Goal: Task Accomplishment & Management: Manage account settings

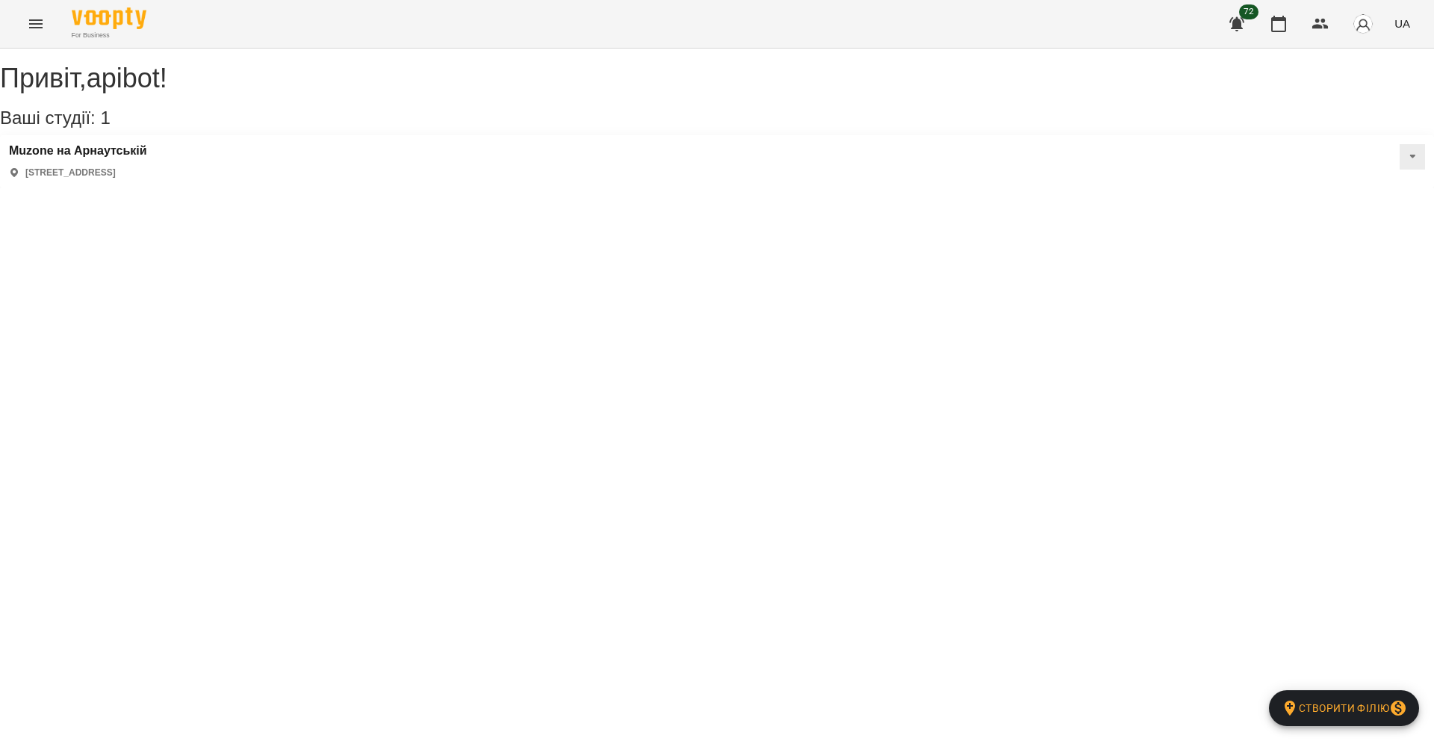
click at [33, 29] on icon "Menu" at bounding box center [36, 24] width 18 height 18
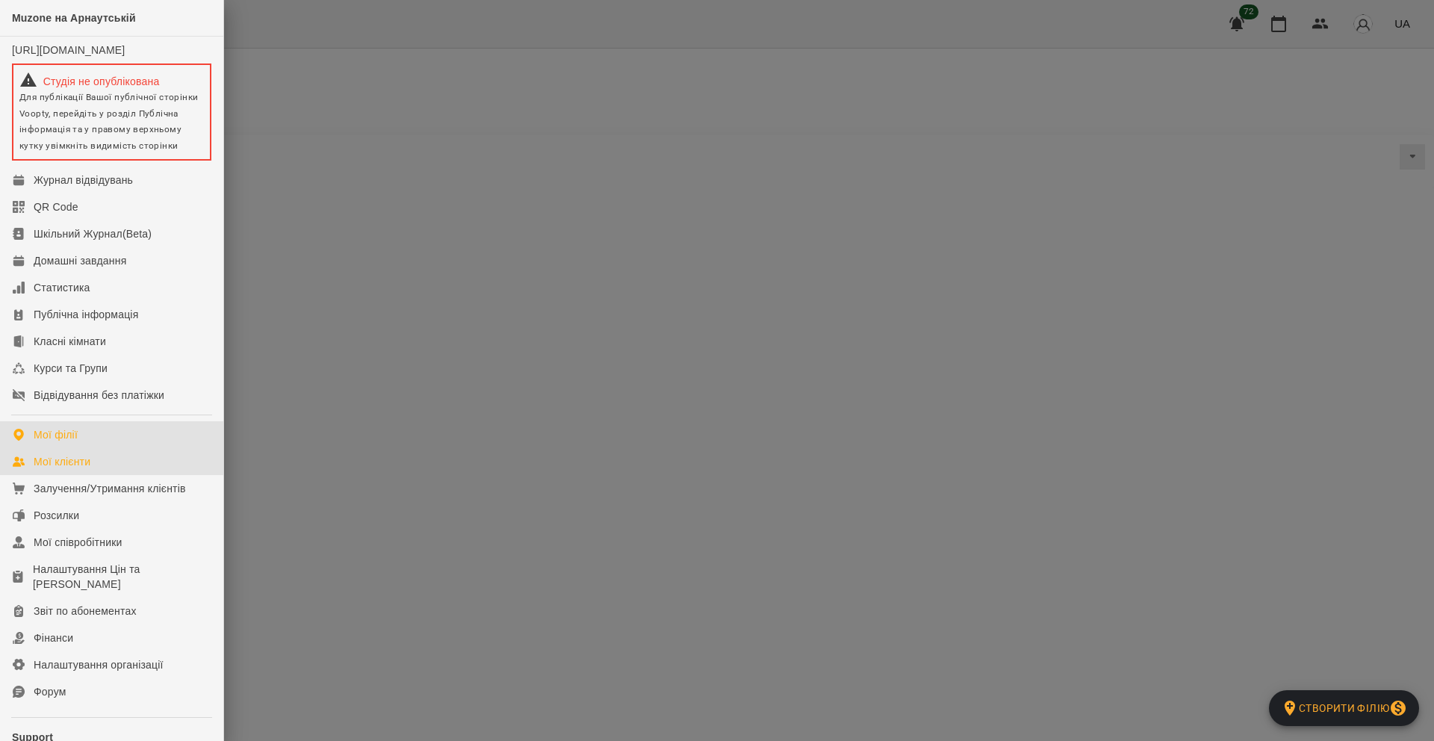
click at [66, 468] on link "Мої клієнти" at bounding box center [111, 461] width 223 height 27
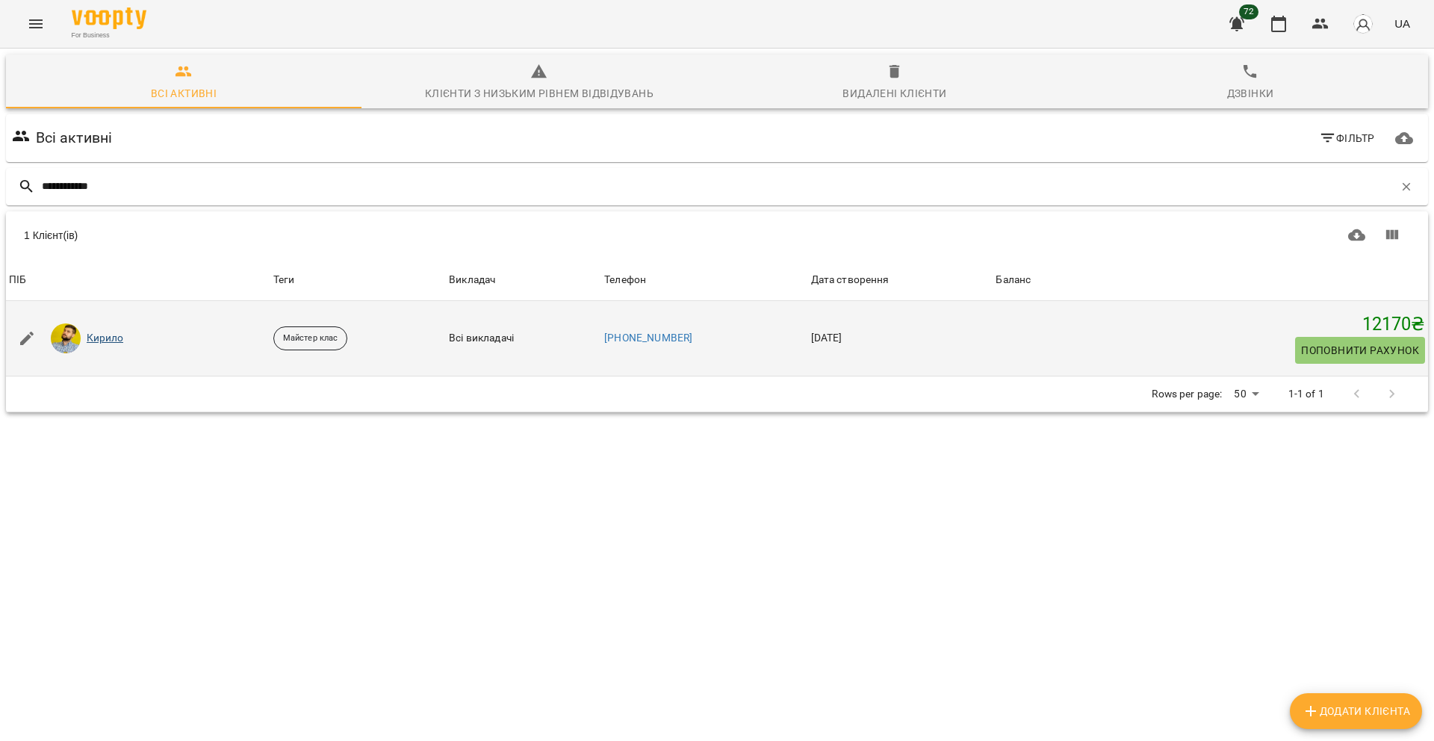
type input "**********"
click at [102, 341] on link "Кирило" at bounding box center [105, 338] width 37 height 15
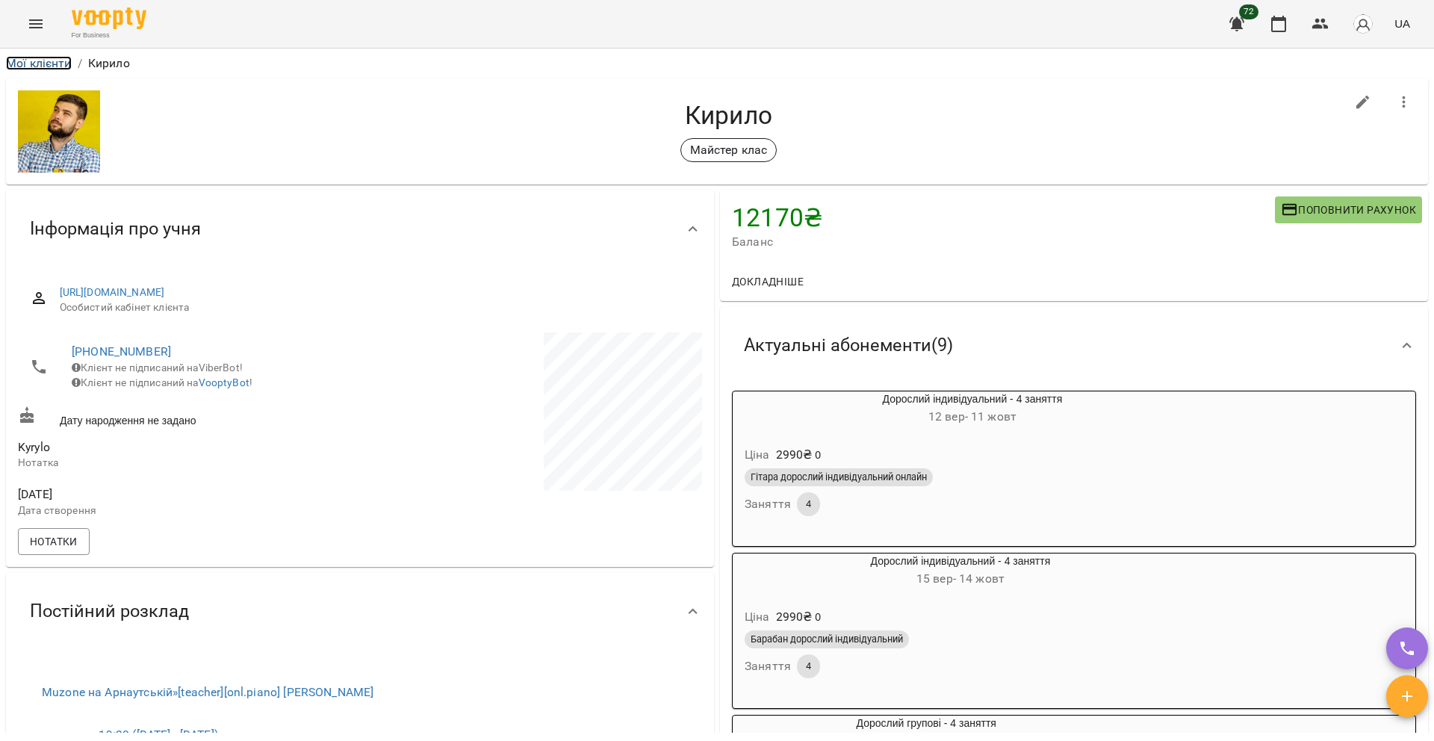
click at [54, 62] on link "Мої клієнти" at bounding box center [39, 63] width 66 height 14
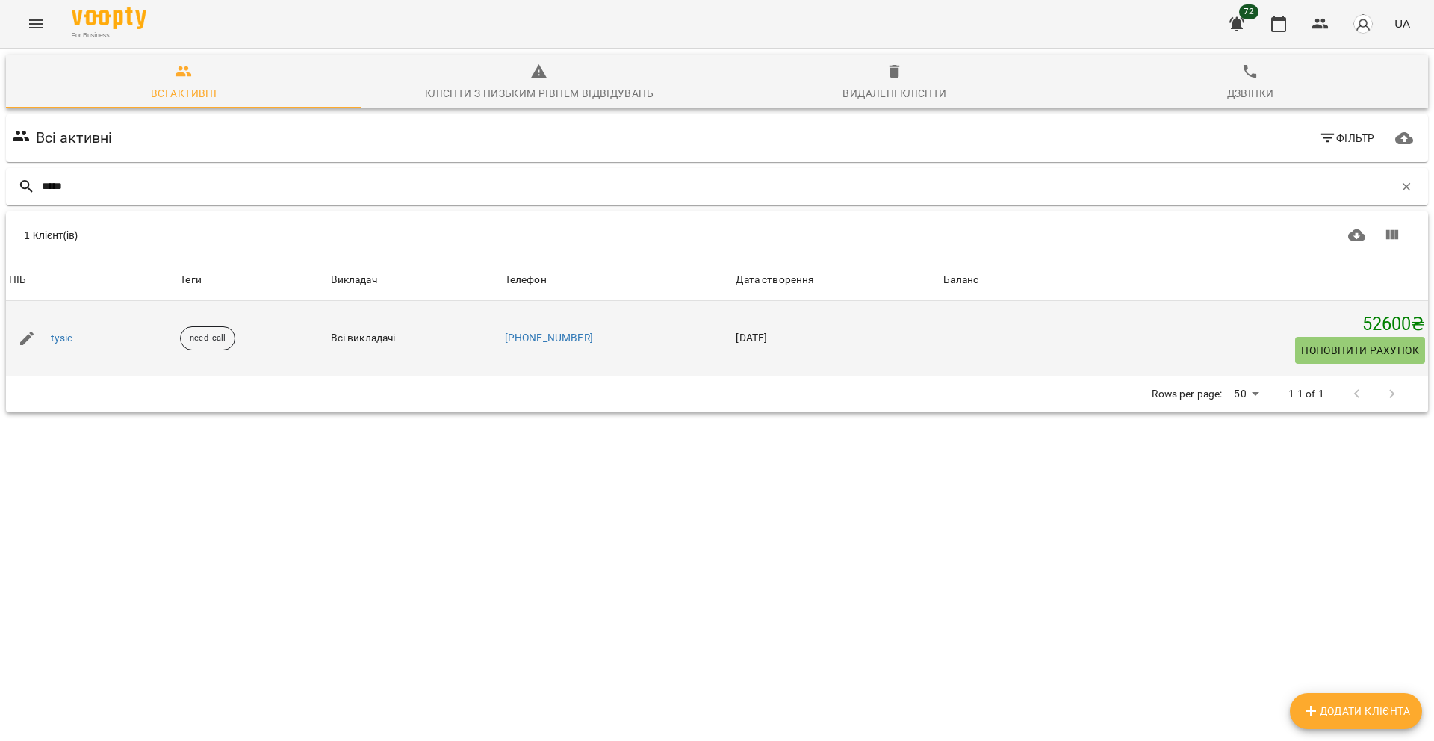
type input "*****"
drag, startPoint x: 599, startPoint y: 341, endPoint x: 520, endPoint y: 341, distance: 79.2
click at [520, 341] on td "[PHONE_NUMBER]" at bounding box center [618, 338] width 232 height 75
copy link "[PHONE_NUMBER]"
click at [62, 340] on link "tysic" at bounding box center [62, 338] width 22 height 15
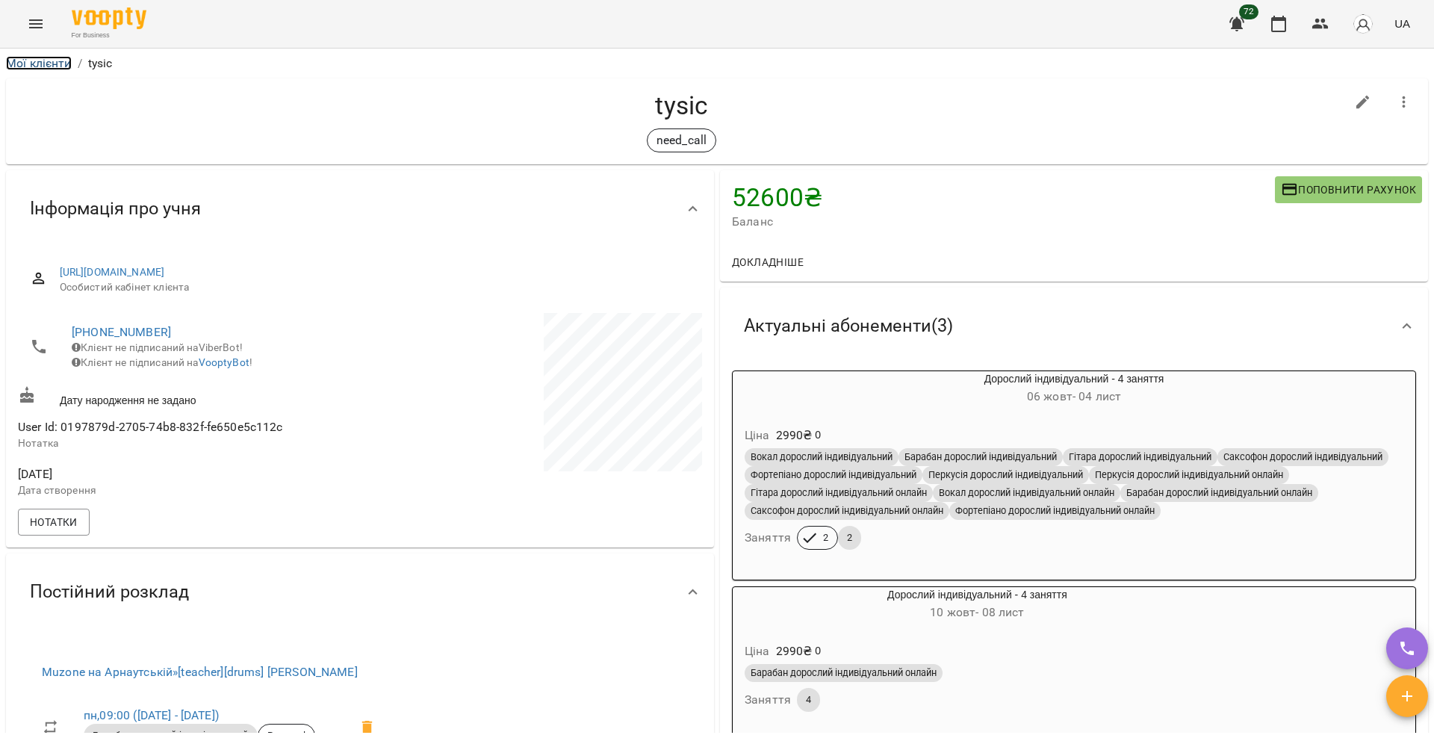
click at [52, 66] on link "Мої клієнти" at bounding box center [39, 63] width 66 height 14
drag, startPoint x: 725, startPoint y: 202, endPoint x: 828, endPoint y: 201, distance: 103.1
click at [828, 201] on div "52600 ₴ Баланс Поповнити рахунок" at bounding box center [1074, 206] width 708 height 72
drag, startPoint x: 640, startPoint y: 105, endPoint x: 772, endPoint y: 106, distance: 132.2
click at [772, 106] on h4 "tysic" at bounding box center [681, 105] width 1327 height 31
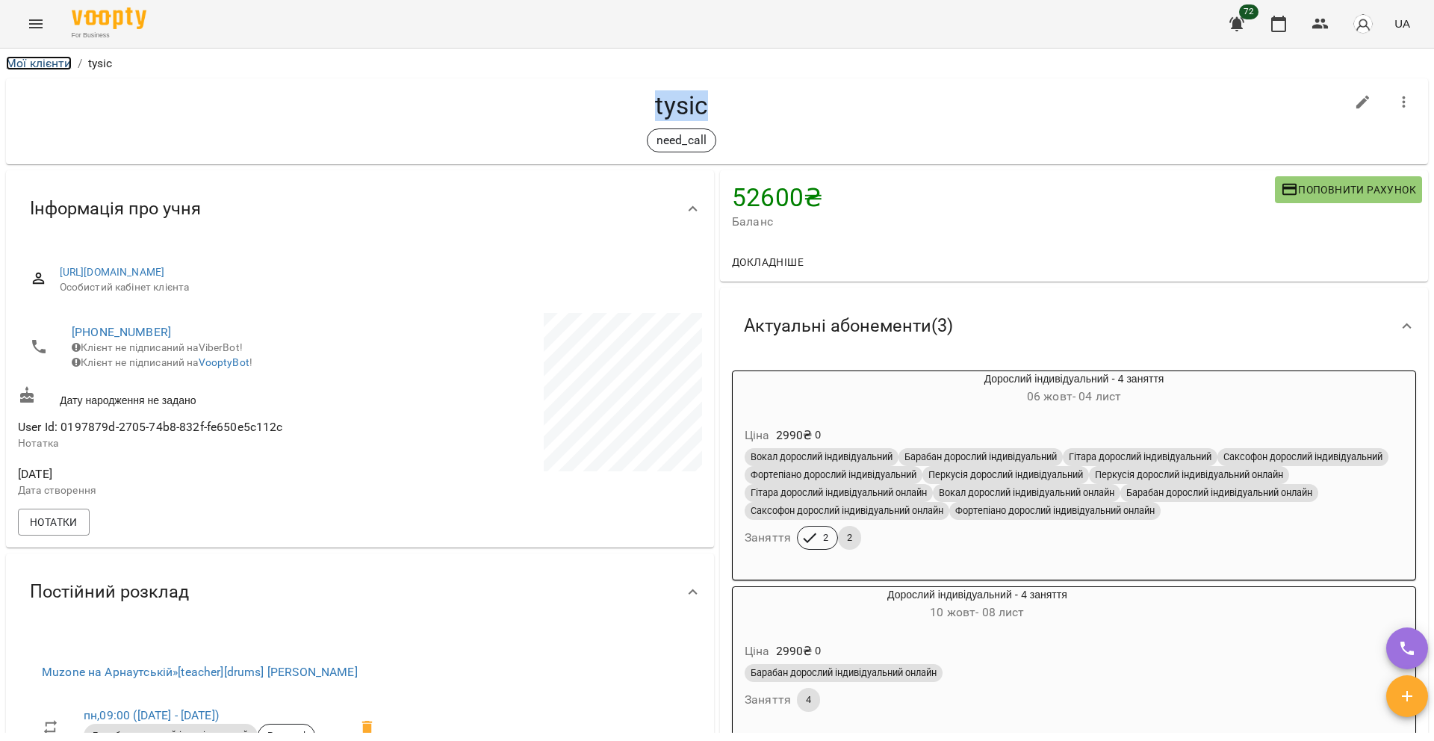
click at [58, 69] on link "Мої клієнти" at bounding box center [39, 63] width 66 height 14
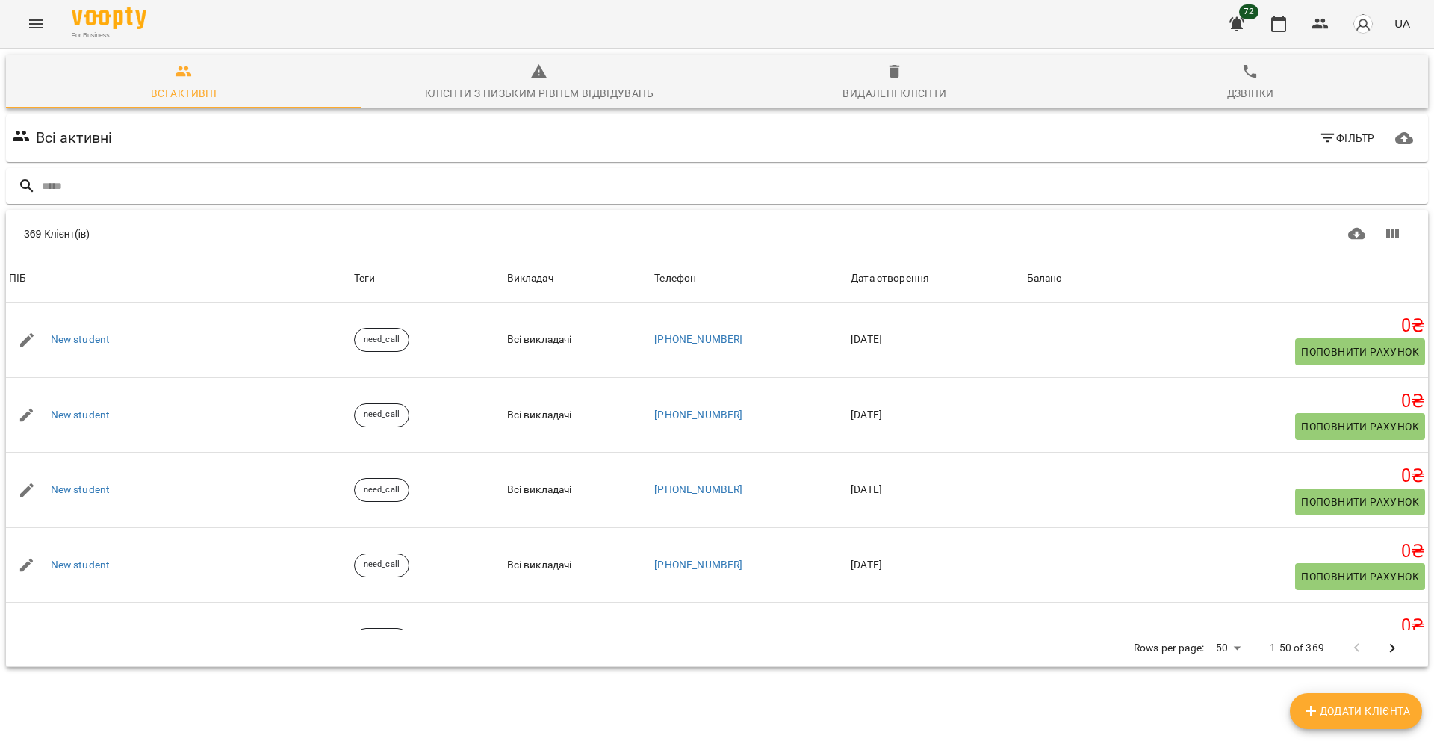
scroll to position [2668, 0]
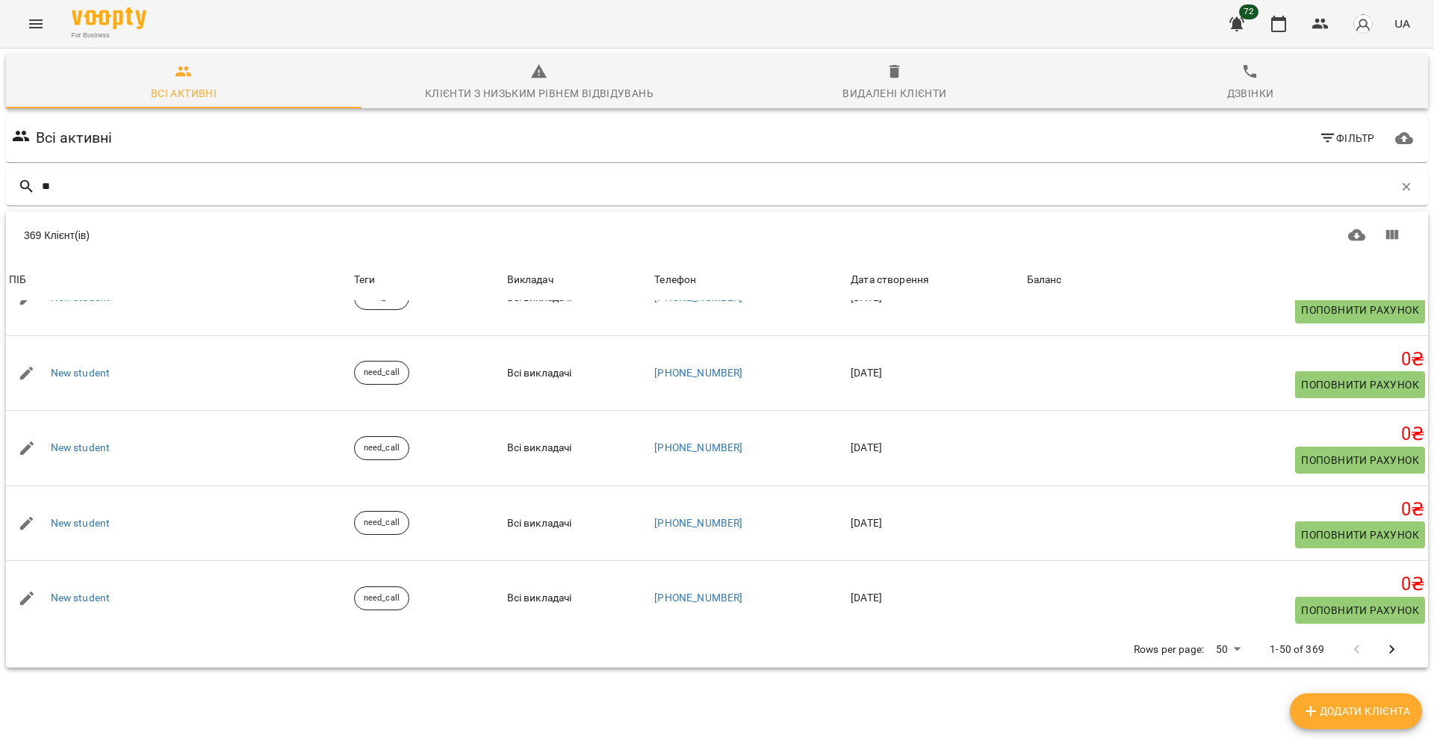
type input "*"
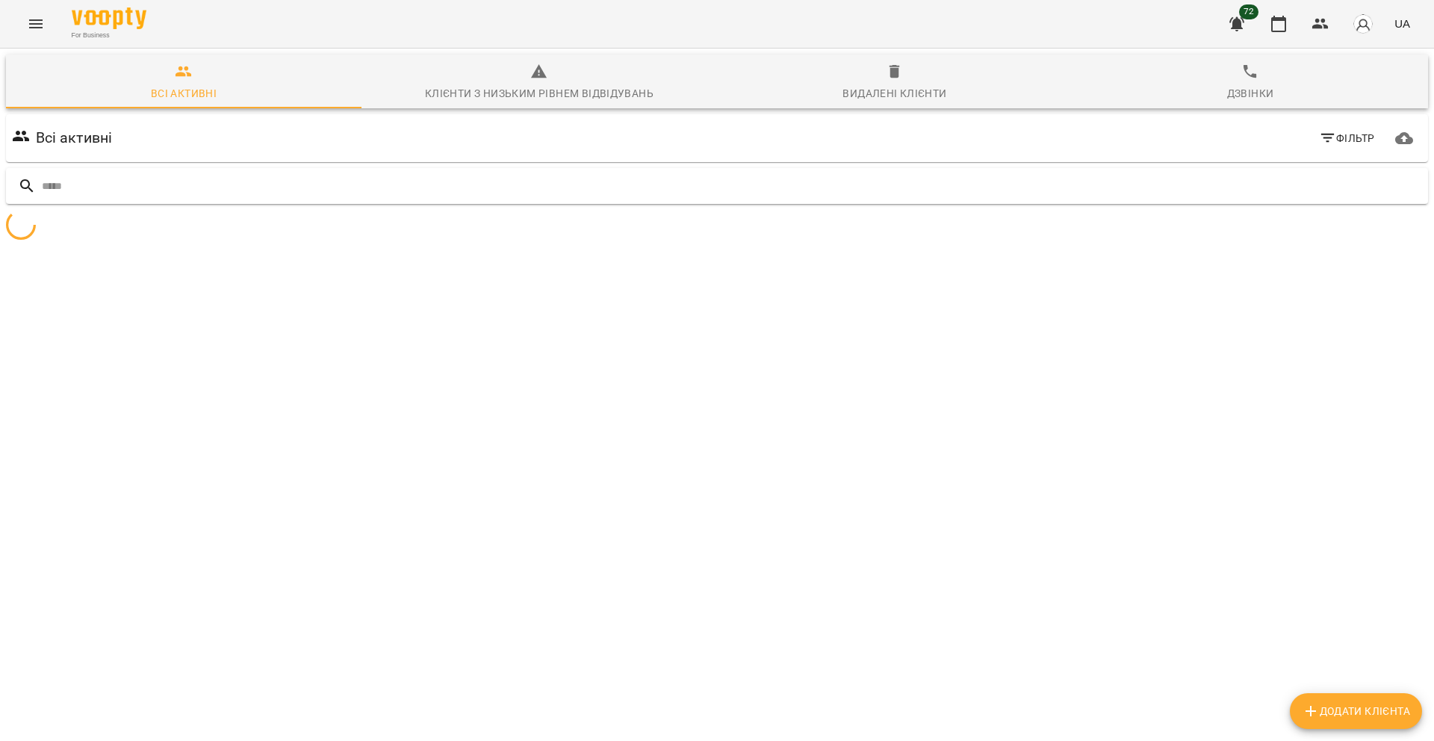
click at [344, 174] on input "text" at bounding box center [732, 186] width 1380 height 25
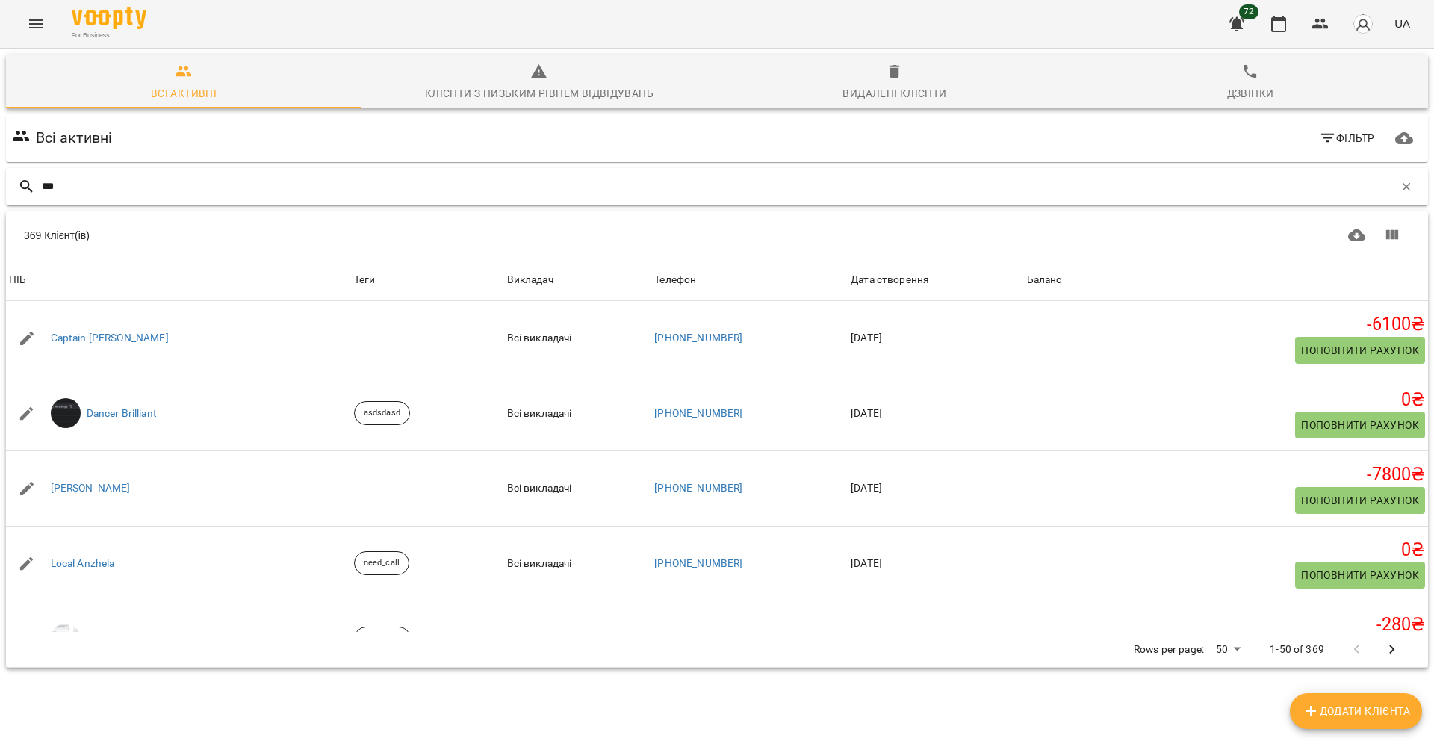
type input "****"
type input "***"
click at [170, 180] on input "text" at bounding box center [732, 186] width 1380 height 25
type input "*"
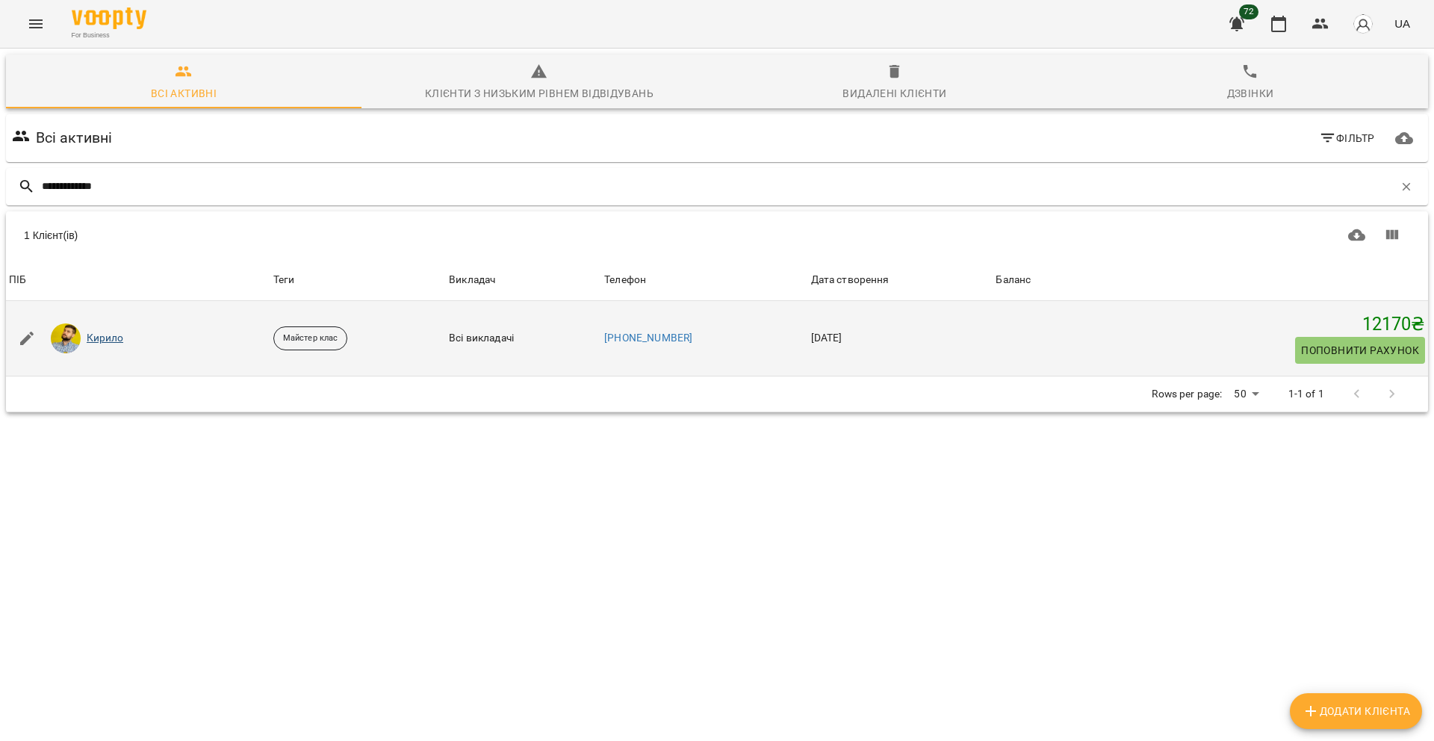
type input "**********"
click at [103, 338] on link "Кирило" at bounding box center [105, 338] width 37 height 15
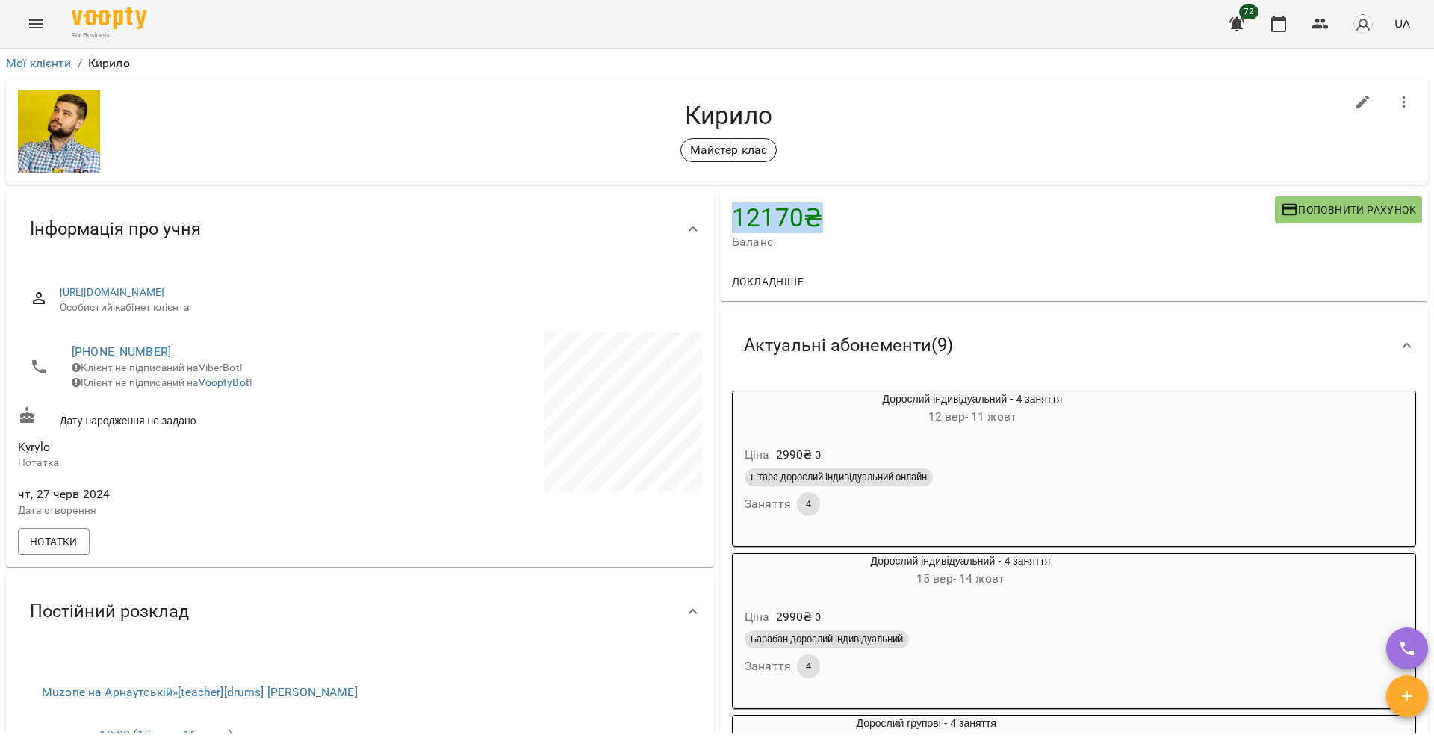
drag, startPoint x: 733, startPoint y: 220, endPoint x: 829, endPoint y: 220, distance: 96.4
click at [829, 220] on h4 "12170 ₴" at bounding box center [1003, 217] width 543 height 31
